Goal: Transaction & Acquisition: Obtain resource

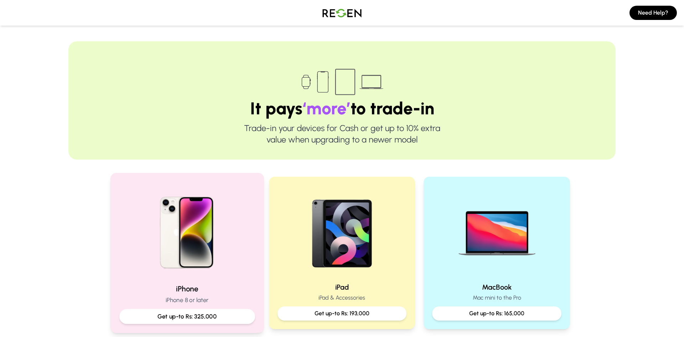
click at [189, 224] on img at bounding box center [187, 230] width 96 height 96
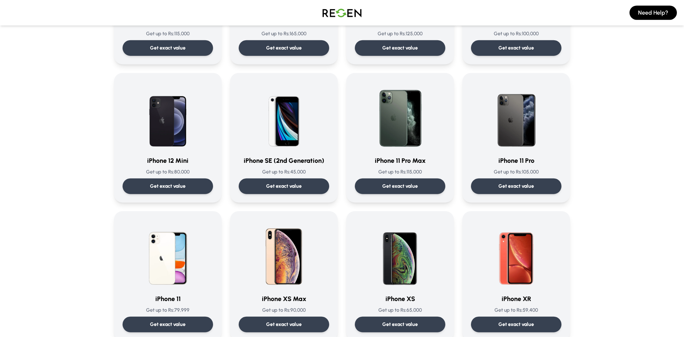
scroll to position [606, 0]
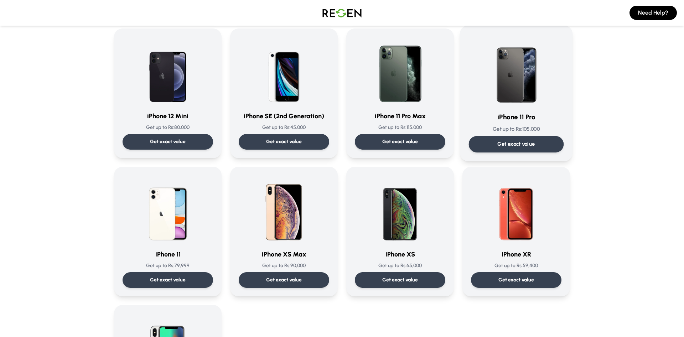
click at [493, 83] on img at bounding box center [517, 70] width 72 height 72
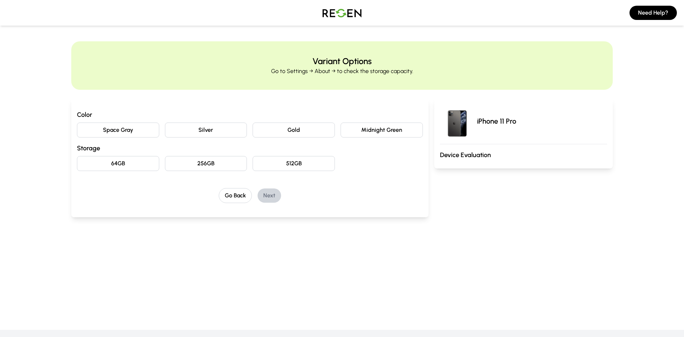
click at [122, 160] on button "64GB" at bounding box center [118, 163] width 82 height 15
click at [456, 121] on img at bounding box center [457, 121] width 34 height 34
click at [456, 120] on img at bounding box center [457, 121] width 34 height 34
click at [116, 130] on button "Space Gray" at bounding box center [118, 130] width 82 height 15
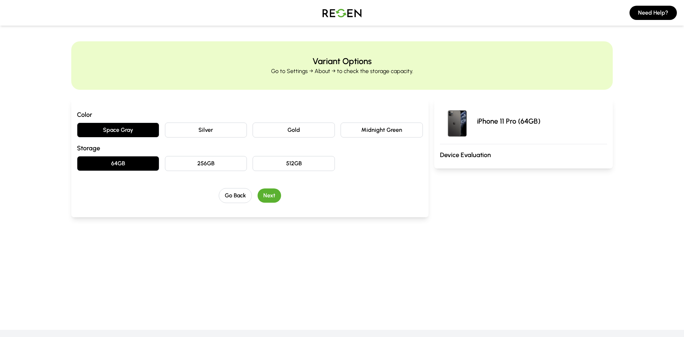
click at [181, 130] on button "Silver" at bounding box center [206, 130] width 82 height 15
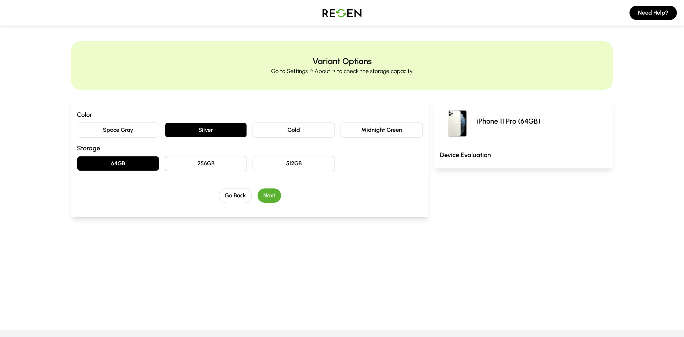
click at [271, 127] on button "Gold" at bounding box center [294, 130] width 82 height 15
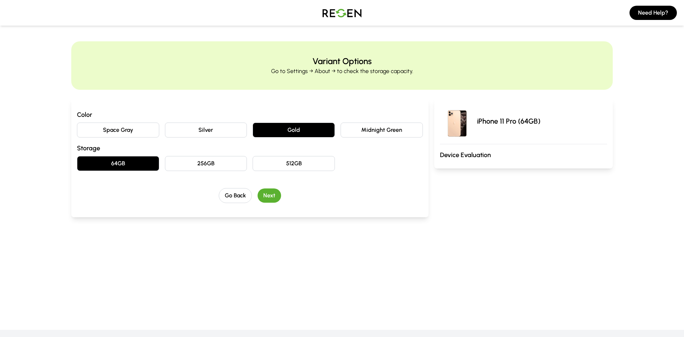
click at [370, 130] on button "Midnight Green" at bounding box center [382, 130] width 82 height 15
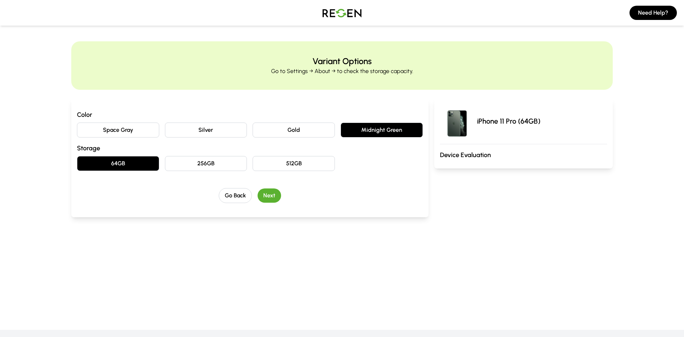
drag, startPoint x: 320, startPoint y: 130, endPoint x: 316, endPoint y: 130, distance: 4.3
click at [320, 130] on button "Gold" at bounding box center [294, 130] width 82 height 15
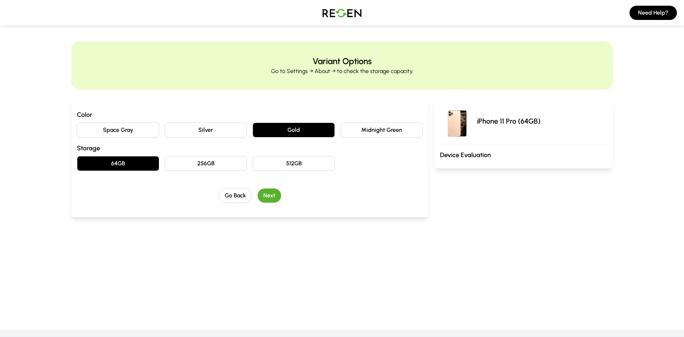
click at [233, 133] on button "Silver" at bounding box center [206, 130] width 82 height 15
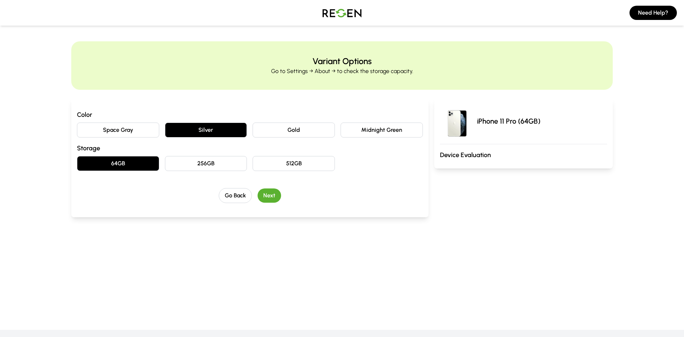
click at [154, 130] on button "Space Gray" at bounding box center [118, 130] width 82 height 15
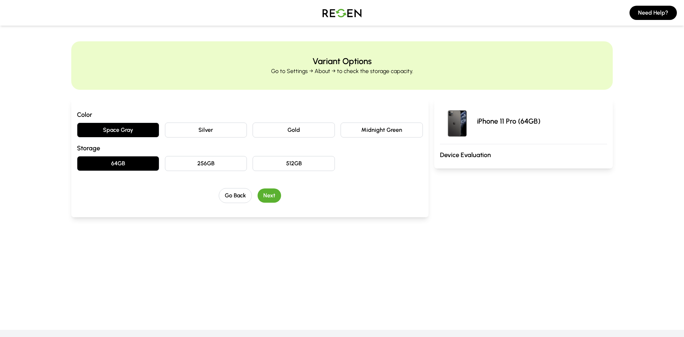
click at [179, 129] on button "Silver" at bounding box center [206, 130] width 82 height 15
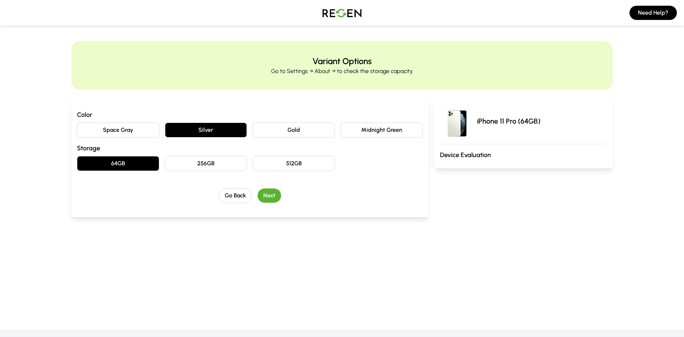
click at [266, 190] on button "Next" at bounding box center [270, 196] width 24 height 14
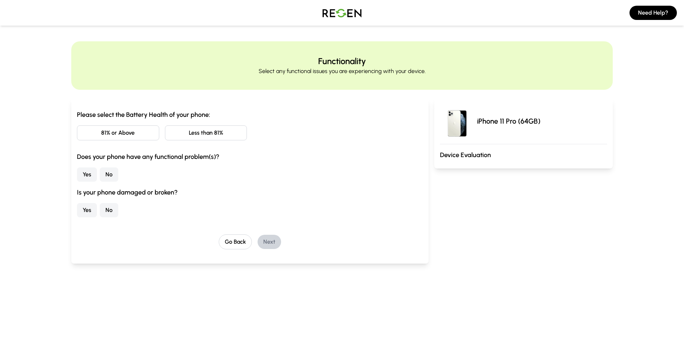
click at [192, 134] on button "Less than 81%" at bounding box center [206, 132] width 82 height 15
